Goal: Transaction & Acquisition: Purchase product/service

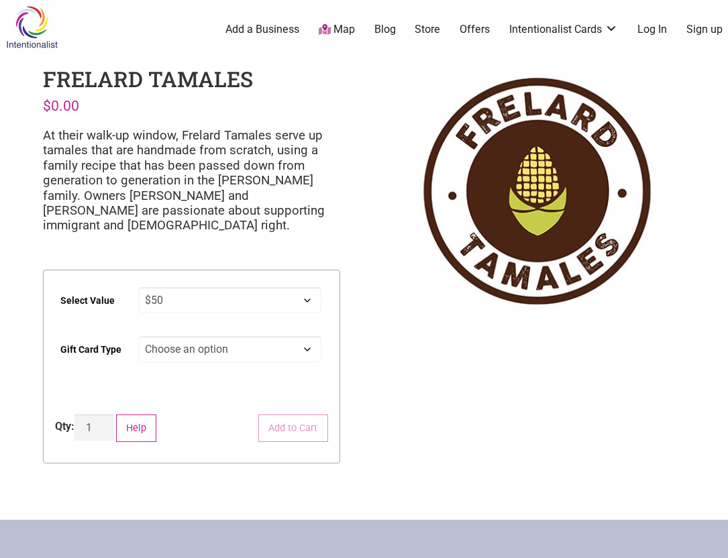
select select "$50"
select select "Physical"
select select "$50"
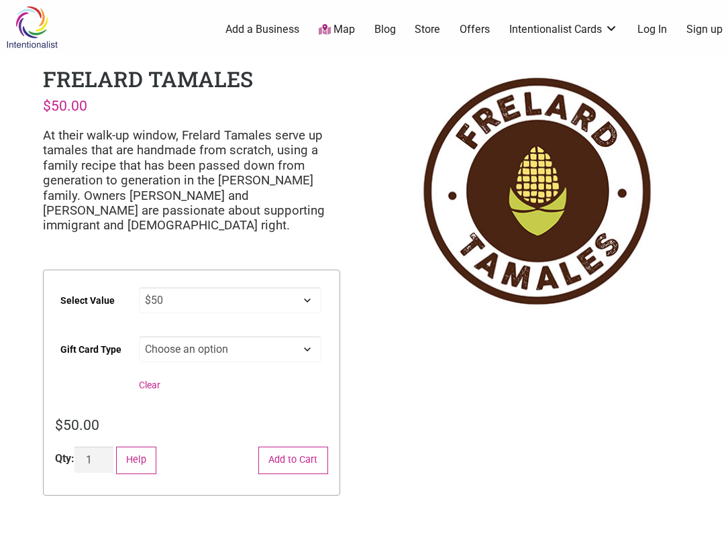
click at [474, 29] on link "Offers" at bounding box center [475, 29] width 30 height 15
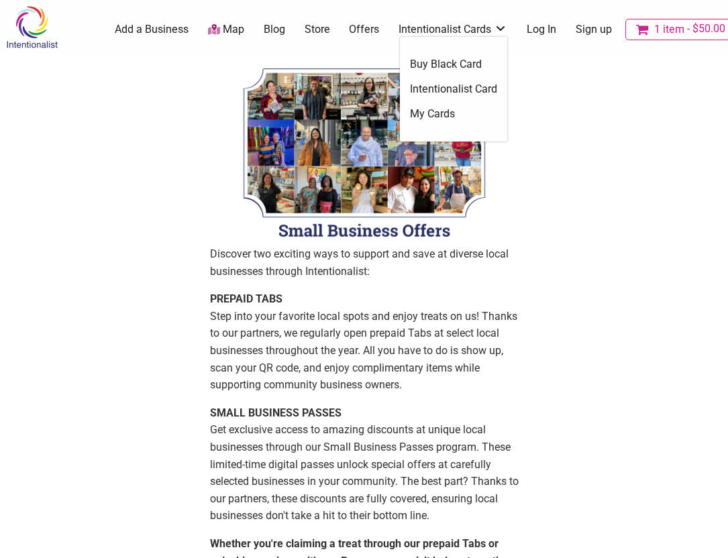
click at [448, 88] on link "Intentionalist Card" at bounding box center [453, 89] width 87 height 15
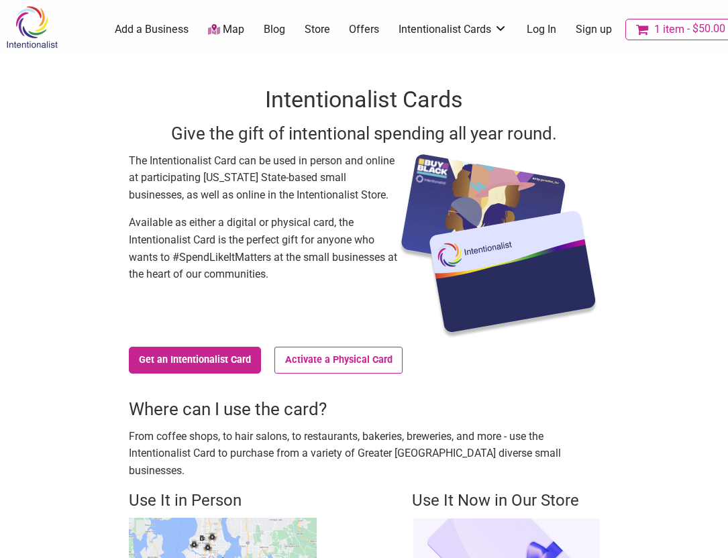
click at [366, 29] on link "Offers" at bounding box center [364, 29] width 30 height 15
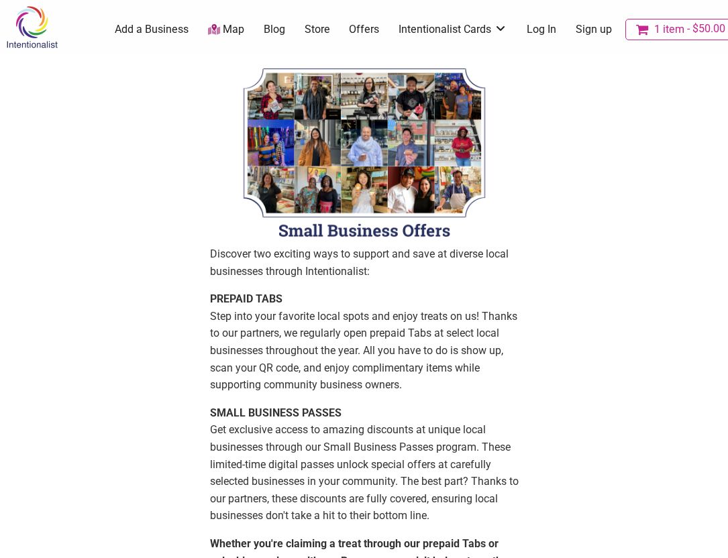
click at [542, 28] on link "Log In" at bounding box center [542, 29] width 30 height 15
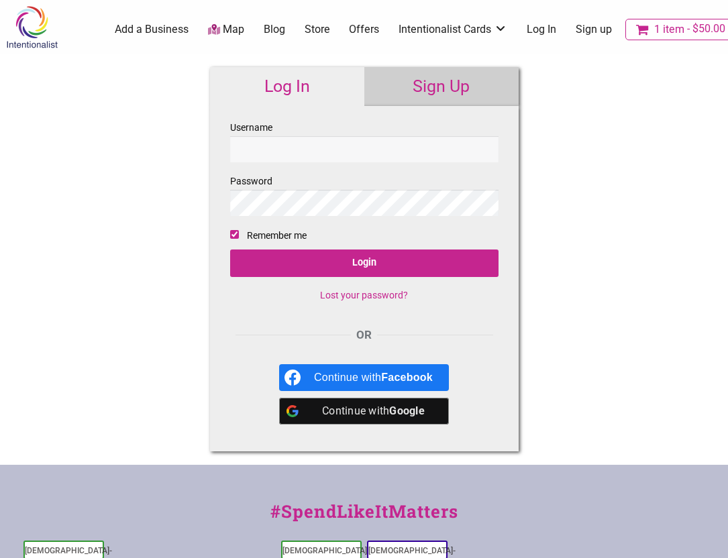
click at [358, 139] on input "Username" at bounding box center [364, 149] width 268 height 26
click at [376, 153] on input "Username" at bounding box center [364, 149] width 268 height 26
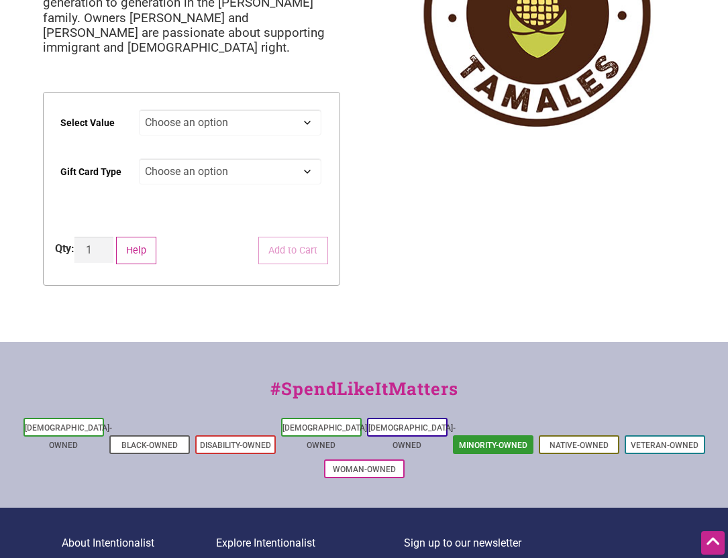
scroll to position [168, 0]
